Goal: Task Accomplishment & Management: Manage account settings

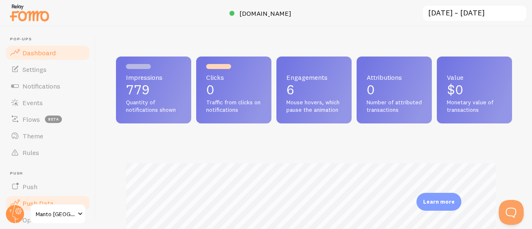
scroll to position [415706, 415534]
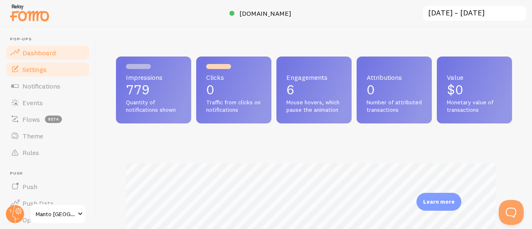
click at [31, 74] on link "Settings" at bounding box center [48, 69] width 86 height 17
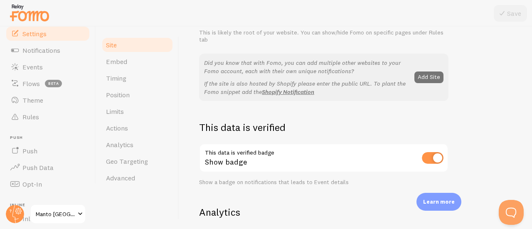
scroll to position [35, 0]
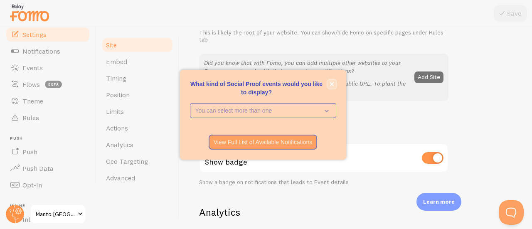
click at [330, 86] on icon "close," at bounding box center [332, 84] width 4 height 4
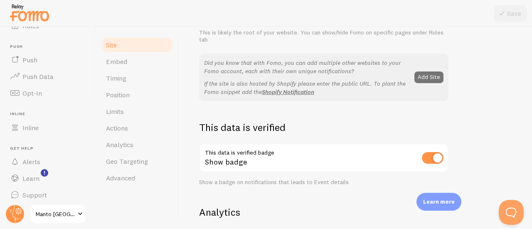
scroll to position [131, 0]
click at [60, 218] on span "Manto [GEOGRAPHIC_DATA]" at bounding box center [56, 214] width 40 height 10
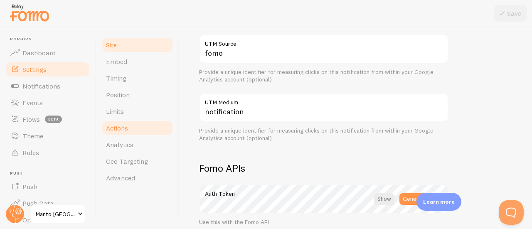
scroll to position [350, 0]
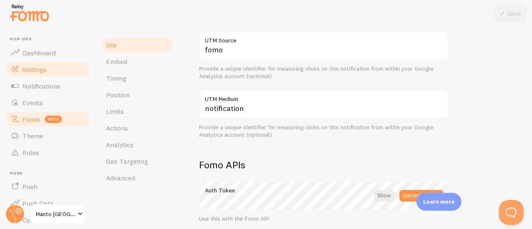
click at [45, 119] on span "beta" at bounding box center [53, 119] width 17 height 7
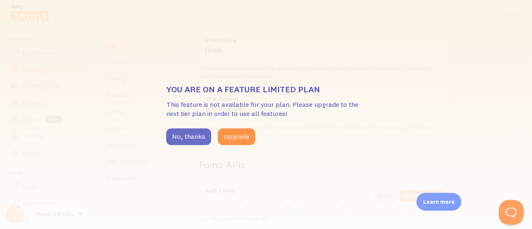
click at [199, 137] on button "No, thanks" at bounding box center [188, 137] width 45 height 17
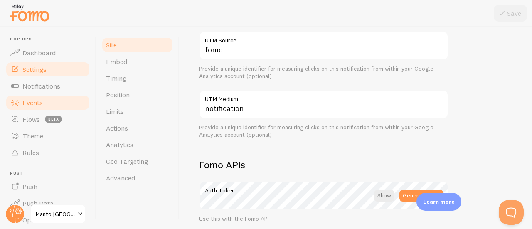
click at [58, 109] on link "Events" at bounding box center [48, 102] width 86 height 17
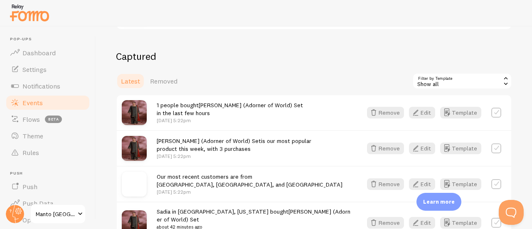
scroll to position [189, 0]
click at [74, 137] on link "Theme" at bounding box center [48, 136] width 86 height 17
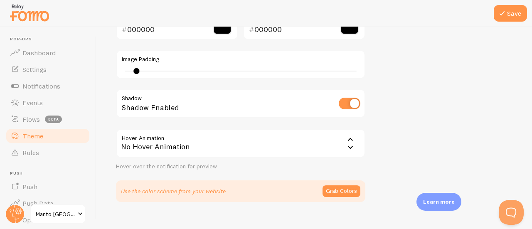
scroll to position [245, 0]
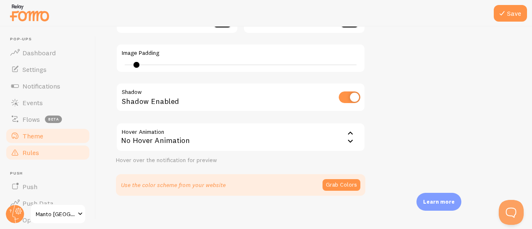
click at [43, 151] on link "Rules" at bounding box center [48, 152] width 86 height 17
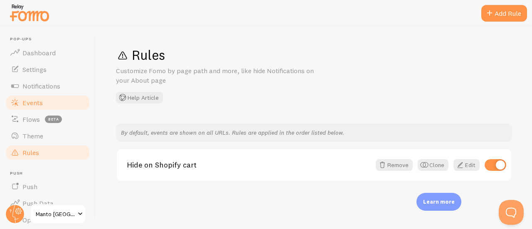
click at [38, 105] on span "Events" at bounding box center [32, 103] width 20 height 8
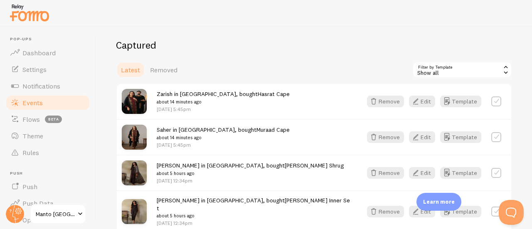
scroll to position [200, 0]
drag, startPoint x: 255, startPoint y: 178, endPoint x: 240, endPoint y: 172, distance: 15.5
drag, startPoint x: 240, startPoint y: 172, endPoint x: 158, endPoint y: 73, distance: 128.8
click at [158, 73] on span "Removed" at bounding box center [163, 69] width 27 height 8
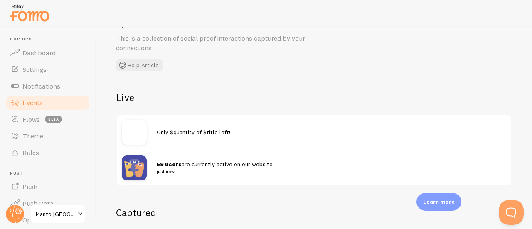
scroll to position [157, 0]
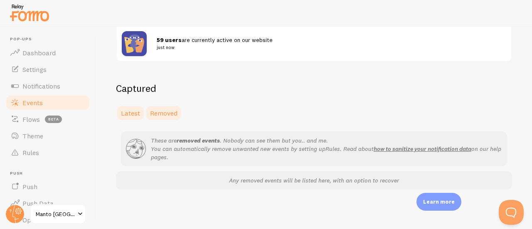
click at [127, 109] on span "Latest" at bounding box center [130, 113] width 19 height 8
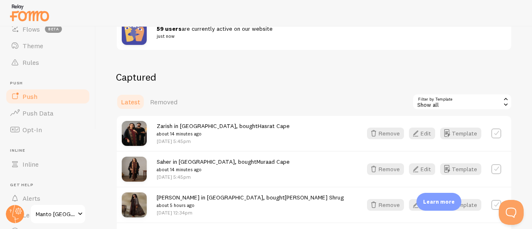
scroll to position [91, 0]
click at [27, 89] on link "Push" at bounding box center [48, 96] width 86 height 17
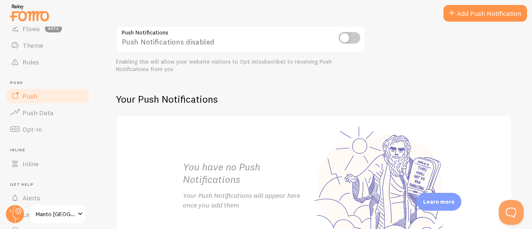
scroll to position [180, 0]
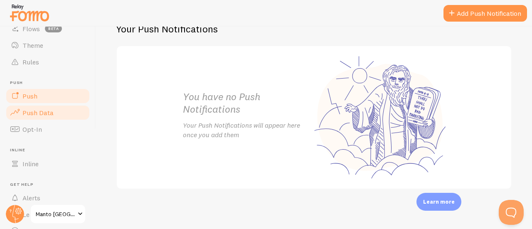
click at [33, 118] on link "Push Data" at bounding box center [48, 112] width 86 height 17
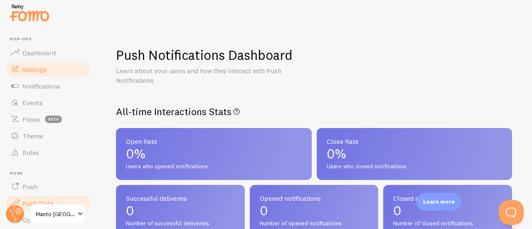
click at [43, 70] on span "Settings" at bounding box center [34, 69] width 24 height 8
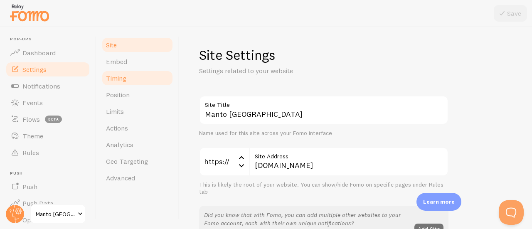
click at [126, 73] on link "Timing" at bounding box center [137, 78] width 73 height 17
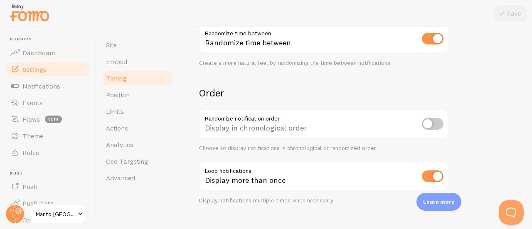
scroll to position [251, 0]
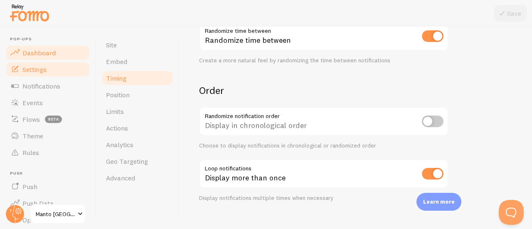
click at [45, 45] on link "Dashboard" at bounding box center [48, 53] width 86 height 17
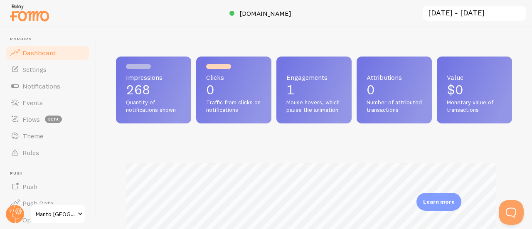
scroll to position [219, 390]
